Goal: Task Accomplishment & Management: Manage account settings

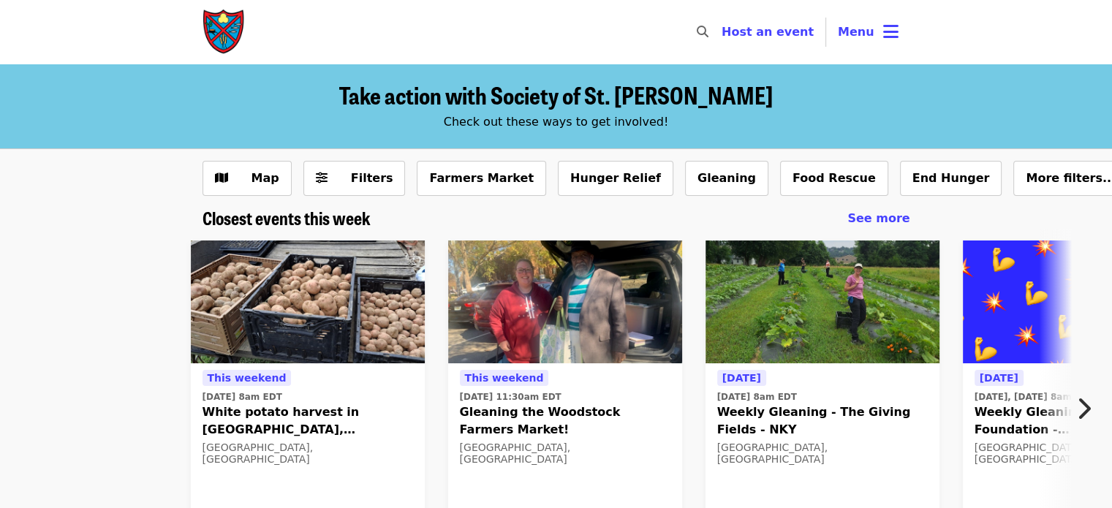
click at [858, 36] on span "Menu" at bounding box center [856, 32] width 37 height 14
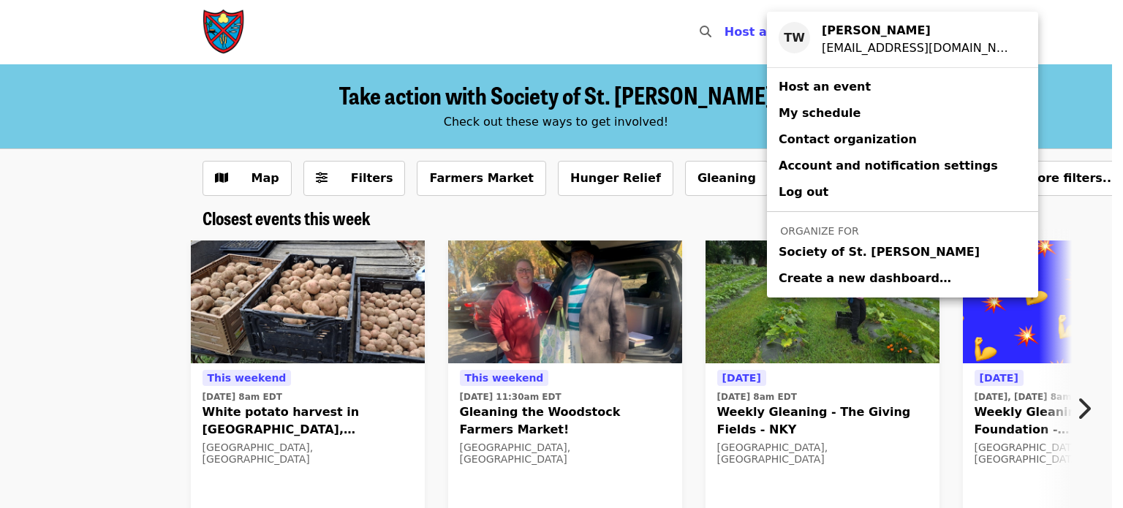
click at [798, 257] on span "Society of St. [PERSON_NAME]" at bounding box center [879, 253] width 201 height 18
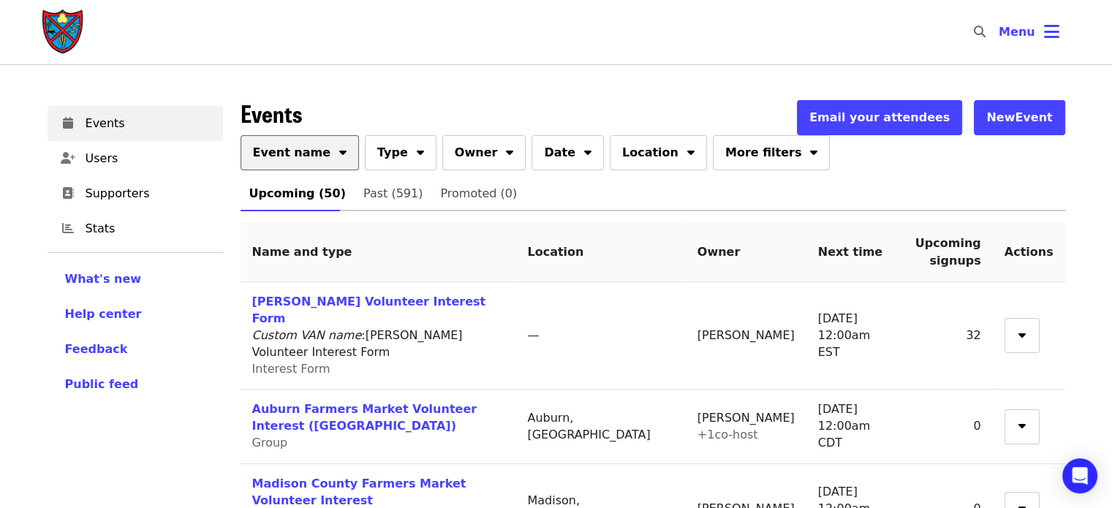
click at [304, 151] on span "Event name" at bounding box center [292, 153] width 78 height 18
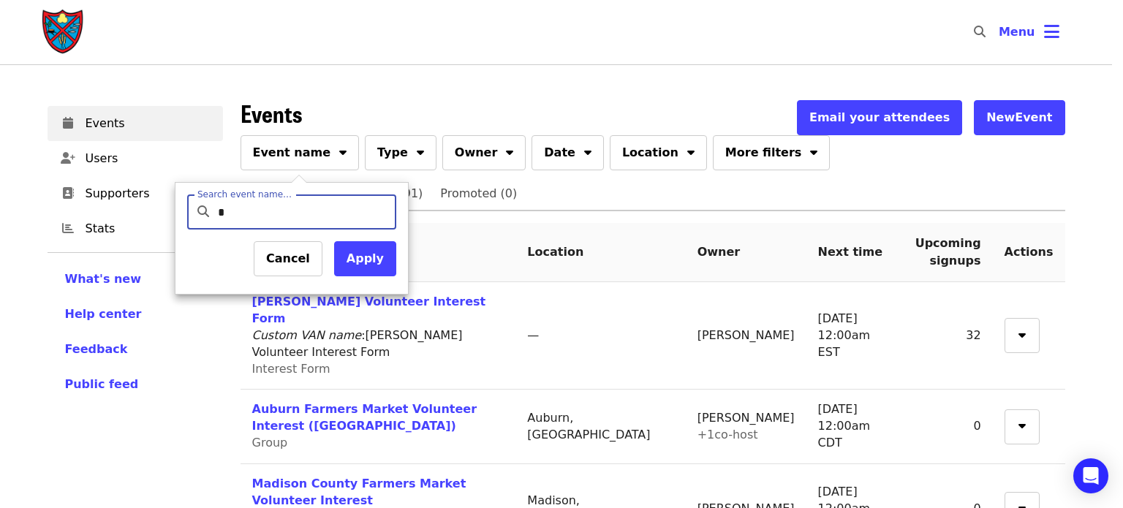
type input "*******"
click at [361, 260] on button "Apply" at bounding box center [365, 258] width 62 height 35
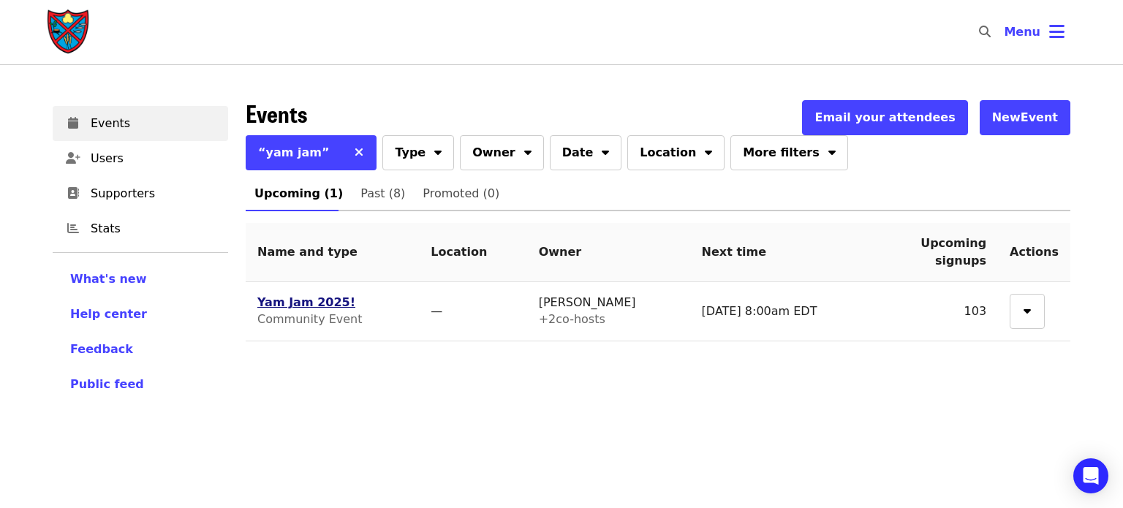
click at [298, 306] on link "Yam Jam 2025!" at bounding box center [306, 302] width 98 height 14
